Goal: Complete application form: Complete application form

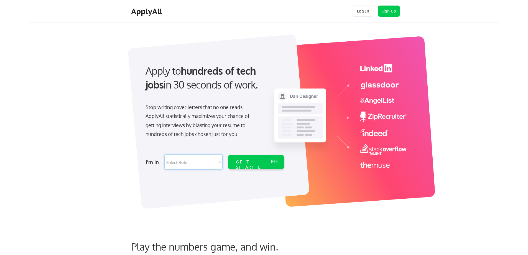
click at [198, 163] on select "Select Role Software Engineering Product Management Customer Success Sales UI/U…" at bounding box center [194, 162] width 58 height 14
select select ""sales""
click at [165, 155] on select "Select Role Software Engineering Product Management Customer Success Sales UI/U…" at bounding box center [194, 162] width 58 height 14
select select ""sales""
click at [247, 164] on div "GET STARTED" at bounding box center [251, 167] width 30 height 16
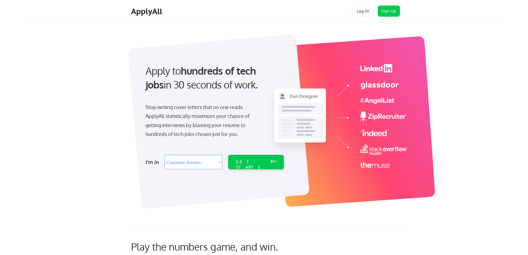
select select ""sales""
click at [386, 11] on button "Sign Up" at bounding box center [389, 11] width 22 height 11
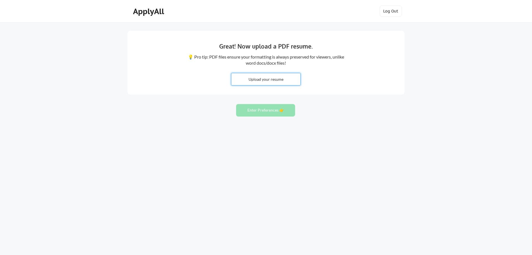
click at [268, 81] on input "file" at bounding box center [265, 79] width 69 height 12
type input "C:\fakepath\Greg Allred Resume.pdf"
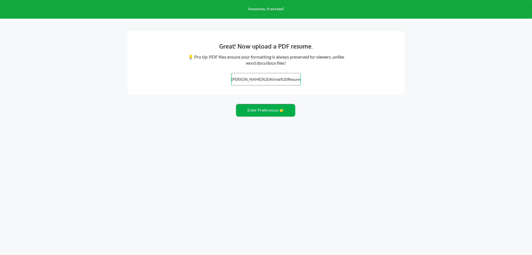
click at [255, 111] on button "Enter Preferences 👉" at bounding box center [265, 110] width 59 height 12
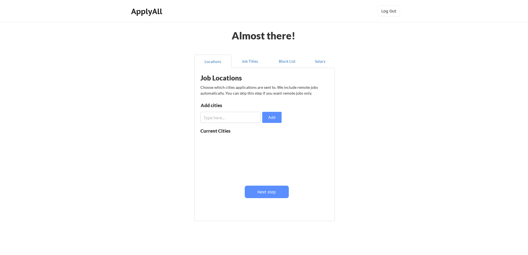
click at [225, 118] on input "input" at bounding box center [230, 117] width 60 height 11
type input "Lehi, UT"
click at [272, 118] on button "Add" at bounding box center [271, 117] width 19 height 11
click at [230, 116] on input "input" at bounding box center [230, 117] width 60 height 11
type input "Salt Lake City, UT"
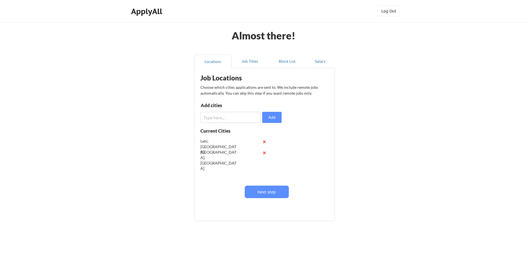
click at [230, 116] on input "input" at bounding box center [230, 117] width 60 height 11
type input "Remote, US"
click at [274, 119] on button "Add" at bounding box center [271, 117] width 19 height 11
click at [264, 191] on button "Next step" at bounding box center [267, 191] width 44 height 12
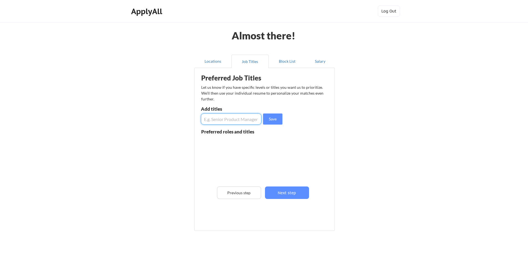
click at [230, 118] on input "input" at bounding box center [231, 118] width 60 height 11
type input "Senior Account Executive"
click at [230, 118] on input "input" at bounding box center [231, 118] width 60 height 11
type input "Customer Success Mananger"
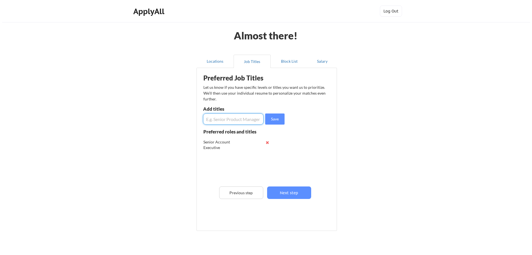
scroll to position [0, 0]
click at [230, 118] on input "input" at bounding box center [231, 118] width 60 height 11
type input "Account Director"
click at [230, 118] on input "input" at bounding box center [231, 118] width 60 height 11
type input "Regional Sales"
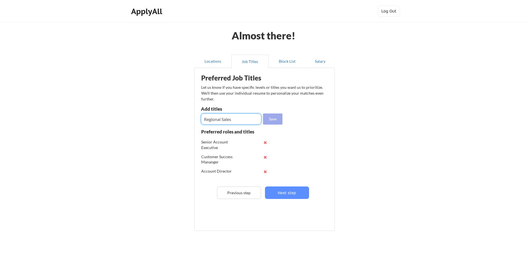
click at [271, 118] on button "Save" at bounding box center [272, 118] width 19 height 11
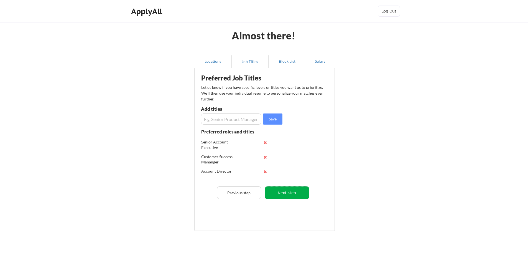
click at [291, 192] on button "Next step" at bounding box center [287, 192] width 44 height 12
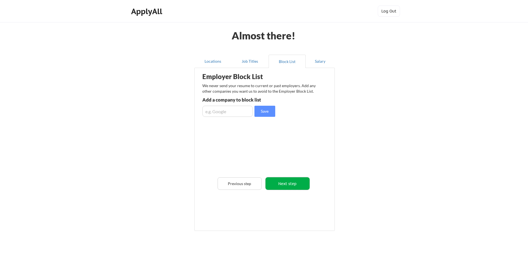
click at [287, 182] on button "Next step" at bounding box center [287, 183] width 44 height 12
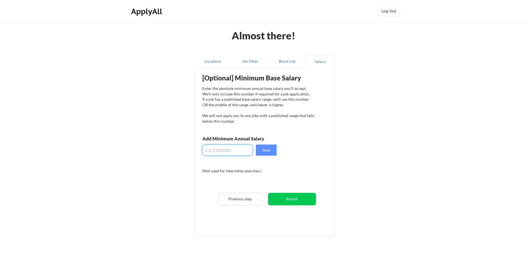
click at [235, 151] on input "input" at bounding box center [227, 149] width 50 height 11
type input "$90,000"
click at [266, 147] on button "Save" at bounding box center [266, 149] width 21 height 11
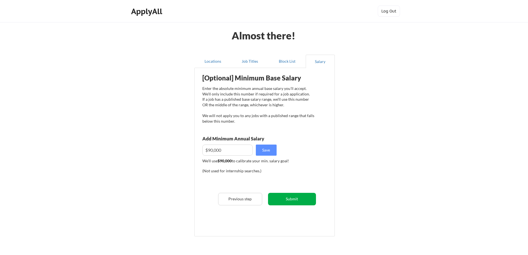
click at [288, 199] on button "Submit" at bounding box center [292, 199] width 48 height 12
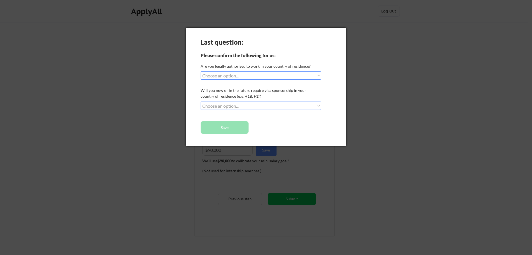
click at [252, 80] on div "Last question: Please confirm the following for us: Are you legally authorized …" at bounding box center [266, 87] width 160 height 118
click at [251, 75] on select "Choose an option... Yes, I am a US Citizen Yes, I am a Canadian Citizen Yes, I …" at bounding box center [261, 75] width 121 height 8
select select ""yes__i_am_a_us_citizen""
click at [201, 71] on select "Choose an option... Yes, I am a US Citizen Yes, I am a Canadian Citizen Yes, I …" at bounding box center [261, 75] width 121 height 8
drag, startPoint x: 241, startPoint y: 105, endPoint x: 244, endPoint y: 105, distance: 2.8
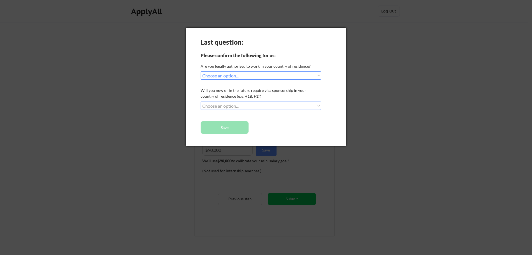
click at [243, 105] on select "Choose an option... No, I will not need sponsorship Yes, I will need sponsorship" at bounding box center [261, 105] width 121 height 8
select select ""no__i_will_not_need_sponsorship""
click at [201, 101] on select "Choose an option... No, I will not need sponsorship Yes, I will need sponsorship" at bounding box center [261, 105] width 121 height 8
click at [239, 125] on button "Save" at bounding box center [225, 127] width 48 height 12
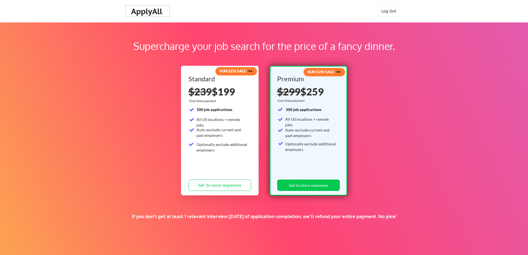
click at [155, 10] on div "ApplyAll" at bounding box center [147, 11] width 33 height 9
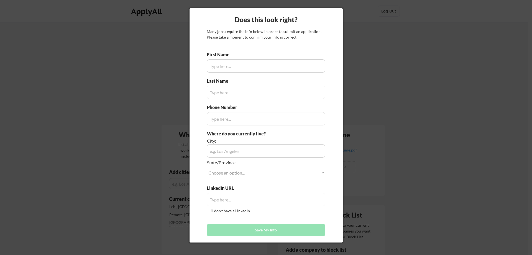
click at [389, 68] on div at bounding box center [266, 127] width 532 height 255
